Goal: Book appointment/travel/reservation

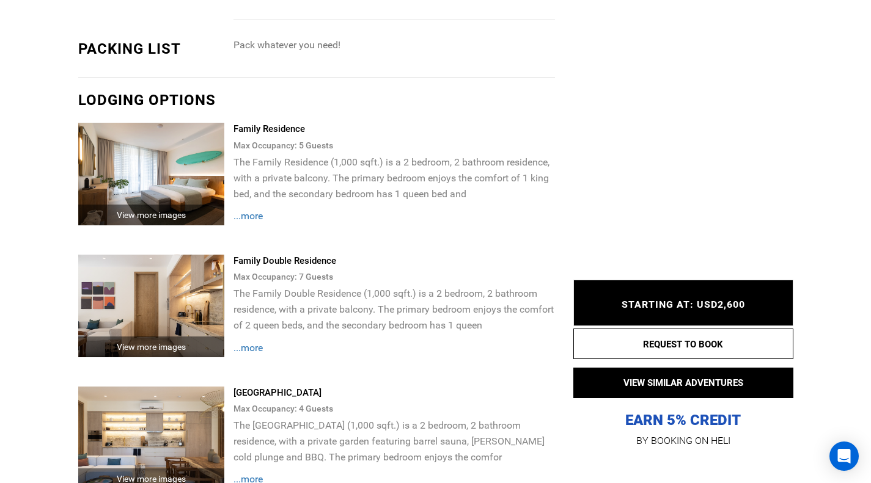
scroll to position [1467, 0]
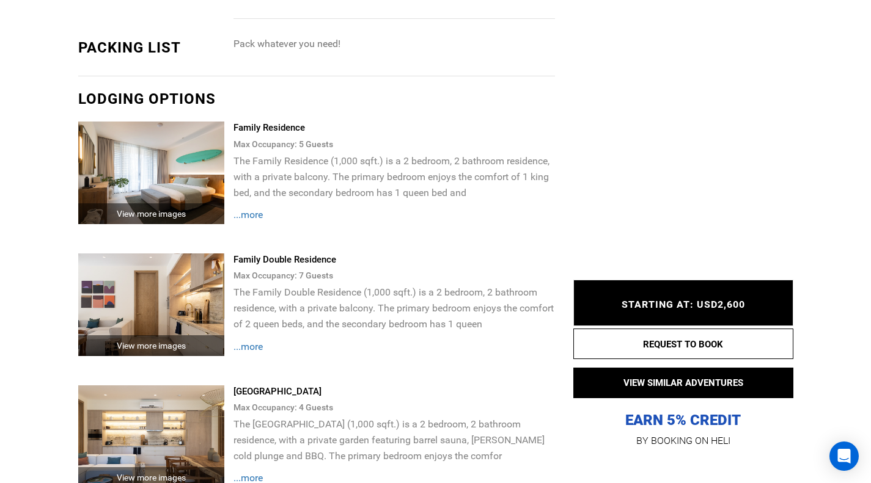
click at [252, 209] on span "...more" at bounding box center [247, 215] width 29 height 12
click at [668, 301] on span "STARTING AT: USD2,600" at bounding box center [682, 305] width 123 height 12
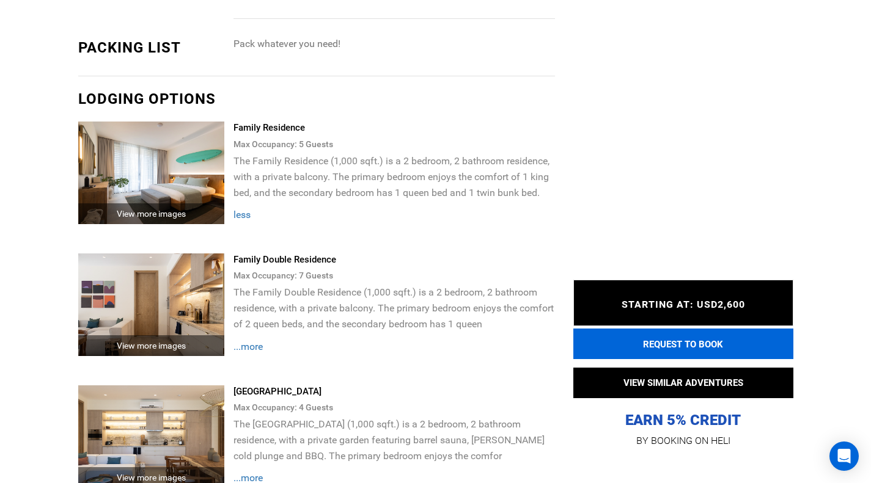
click at [671, 348] on button "REQUEST TO BOOK" at bounding box center [683, 344] width 220 height 31
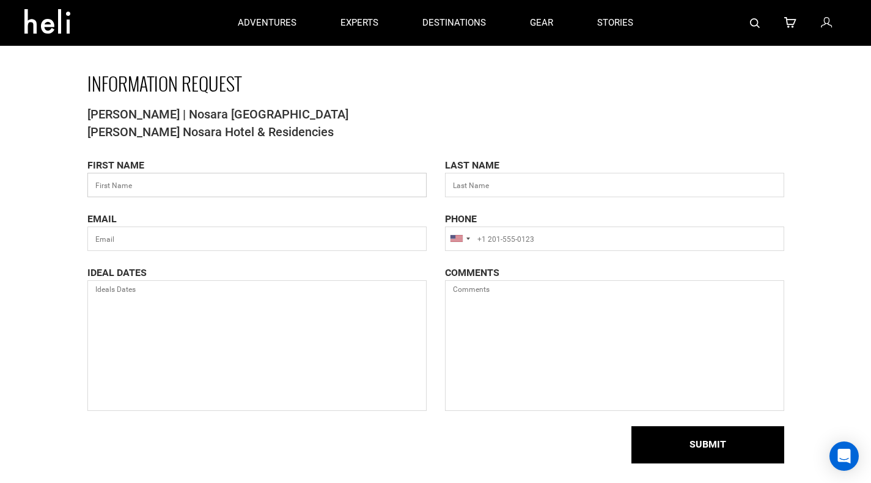
click at [244, 186] on input "text" at bounding box center [256, 185] width 339 height 24
type input "[PERSON_NAME]"
type input "[EMAIL_ADDRESS][DOMAIN_NAME]"
type input "18582324322"
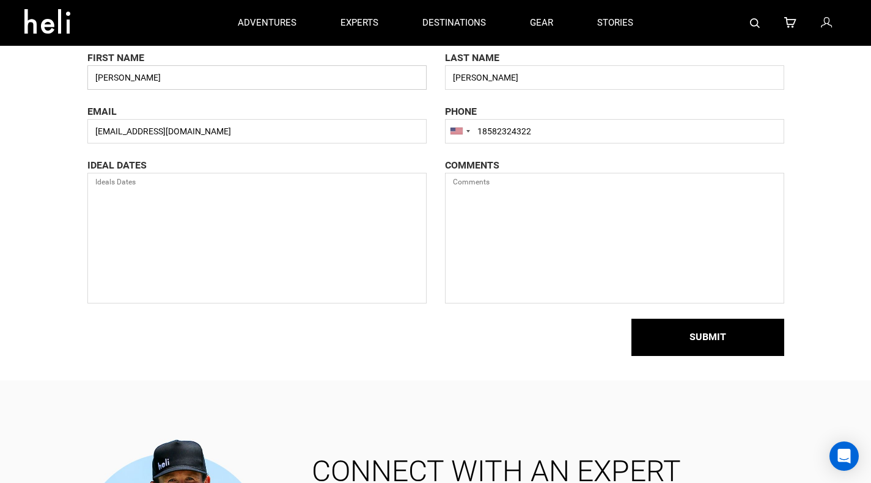
scroll to position [108, 0]
click at [186, 184] on textarea at bounding box center [256, 237] width 339 height 131
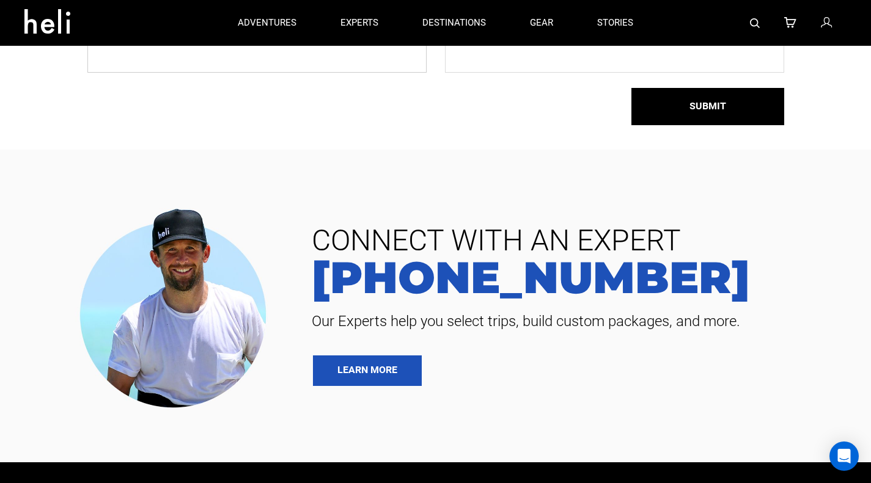
scroll to position [0, 0]
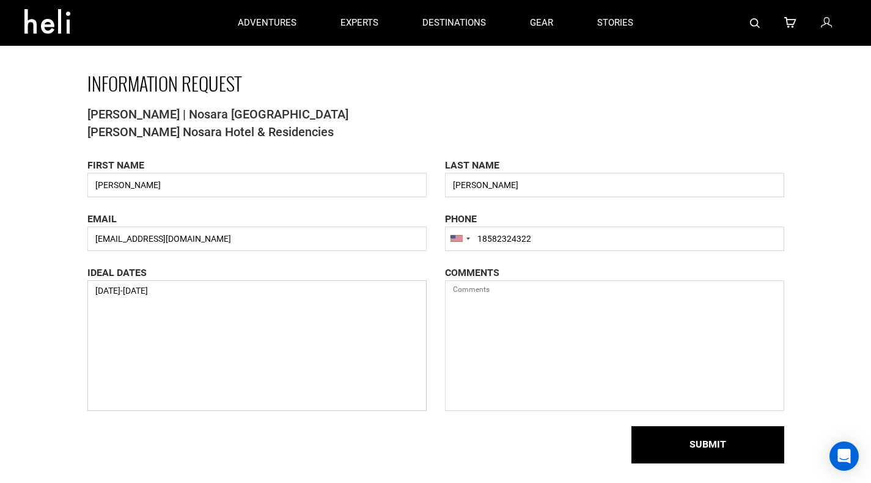
type textarea "[DATE]-[DATE]"
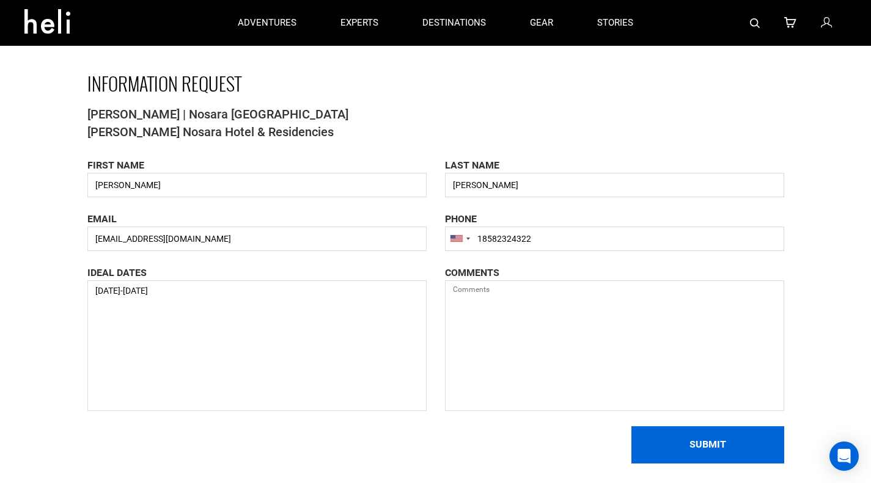
click at [696, 442] on button "SUBMIT" at bounding box center [707, 444] width 153 height 37
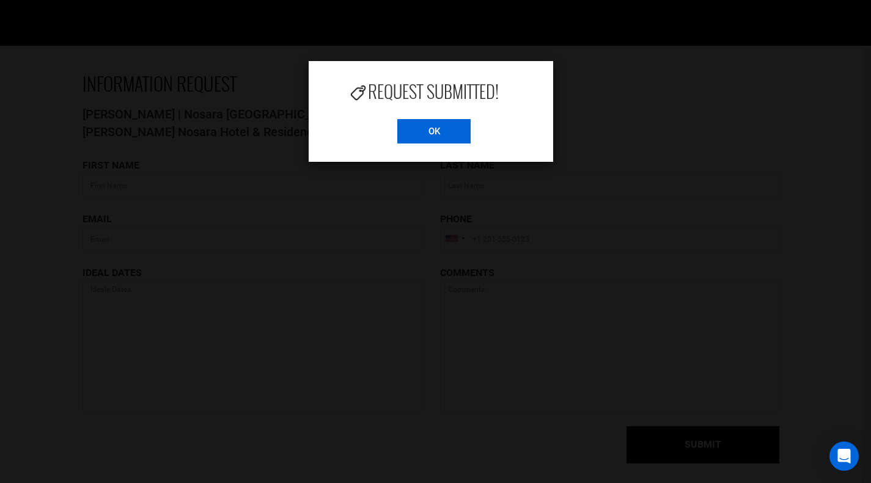
click at [442, 131] on input "OK" at bounding box center [433, 131] width 73 height 24
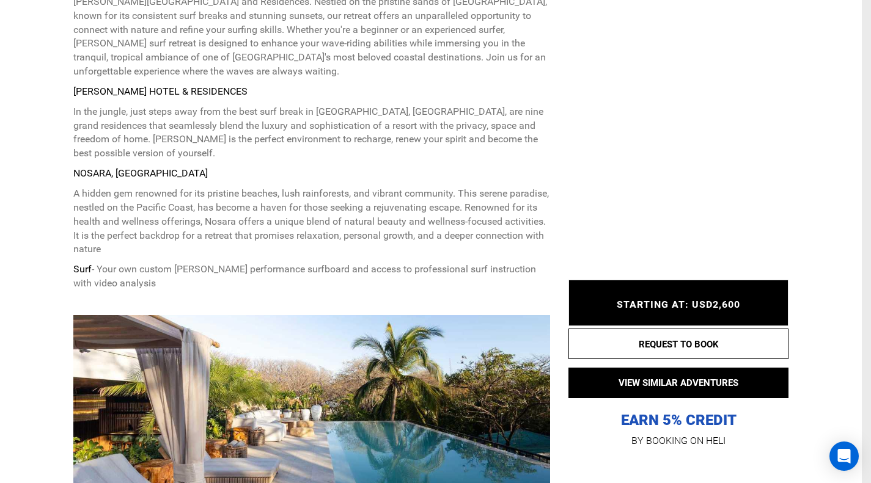
scroll to position [555, 0]
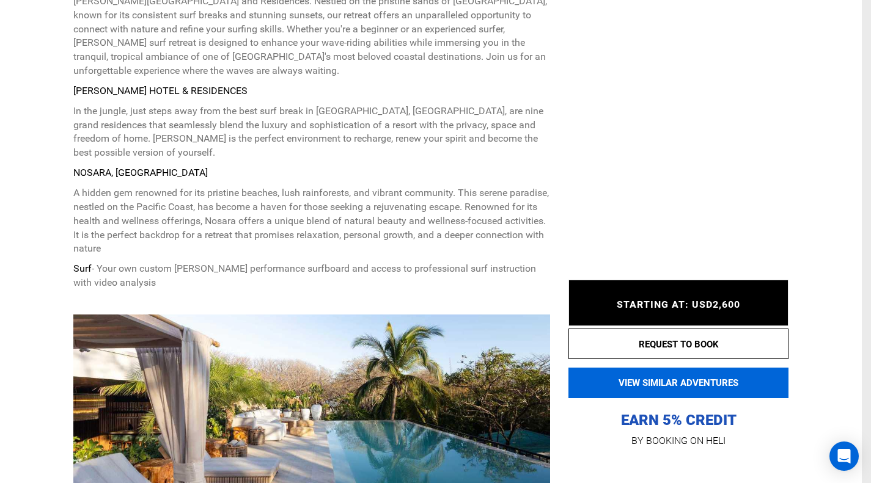
click at [670, 385] on button "VIEW SIMILAR ADVENTURES" at bounding box center [678, 383] width 220 height 31
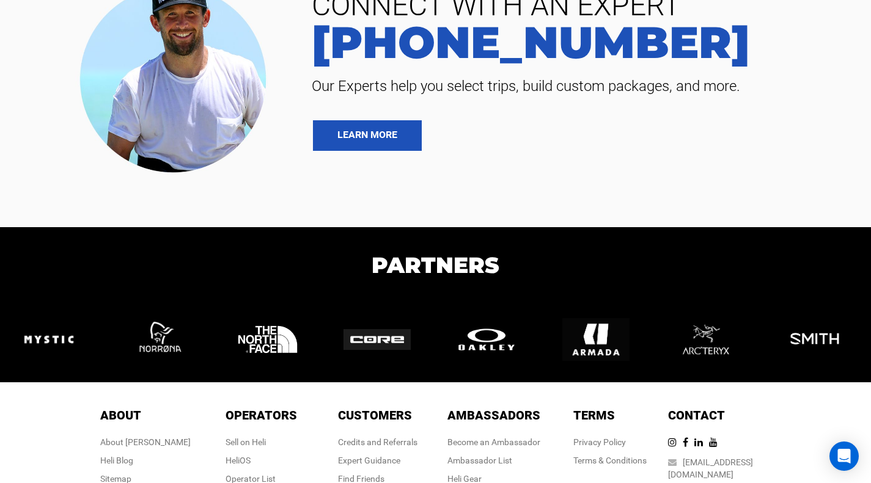
scroll to position [853, 0]
